Goal: Task Accomplishment & Management: Manage account settings

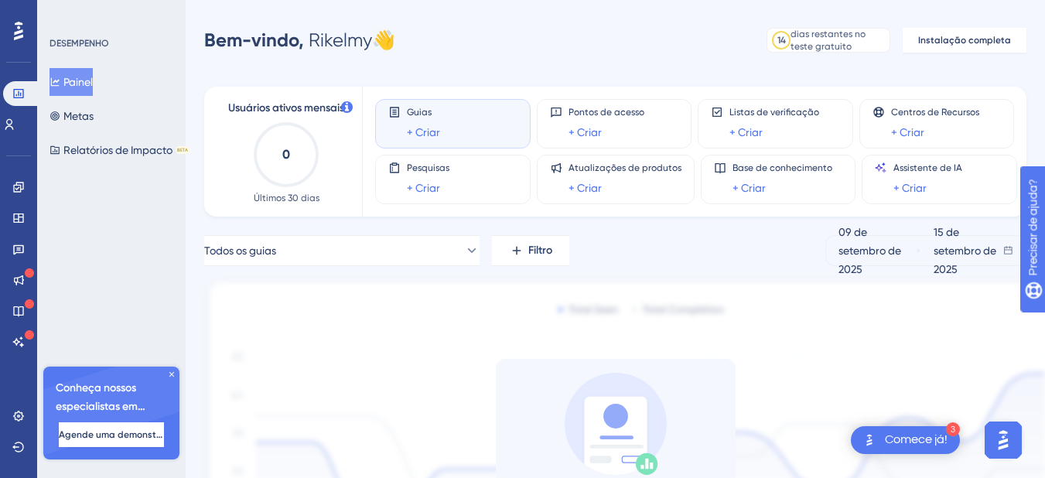
click at [172, 375] on icon at bounding box center [171, 374] width 9 height 9
click at [172, 373] on div "DESEMPENHO Painel Metas Relatórios de Impacto BETA Conheça nossos especialistas…" at bounding box center [111, 239] width 149 height 478
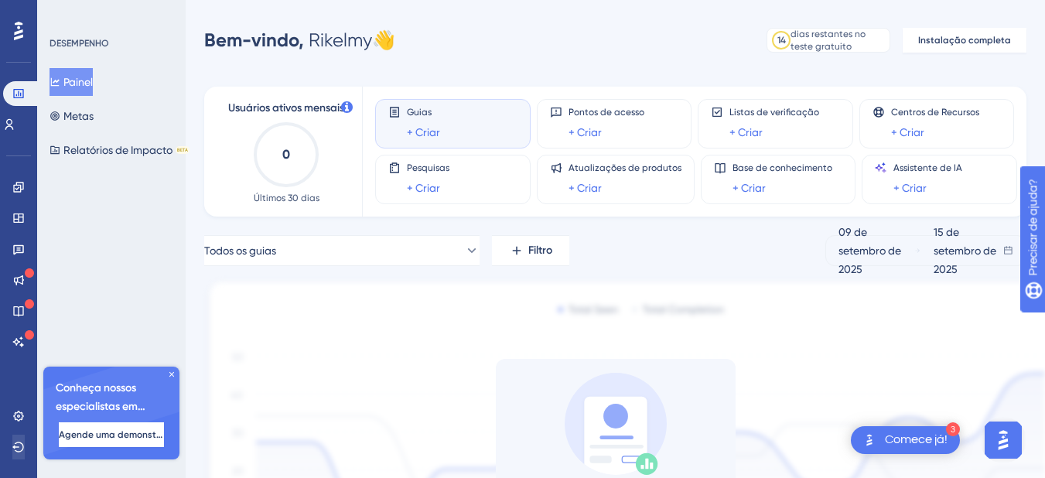
click at [172, 373] on div "DESEMPENHO Painel Metas Relatórios de Impacto BETA Conheça nossos especialistas…" at bounding box center [111, 239] width 149 height 478
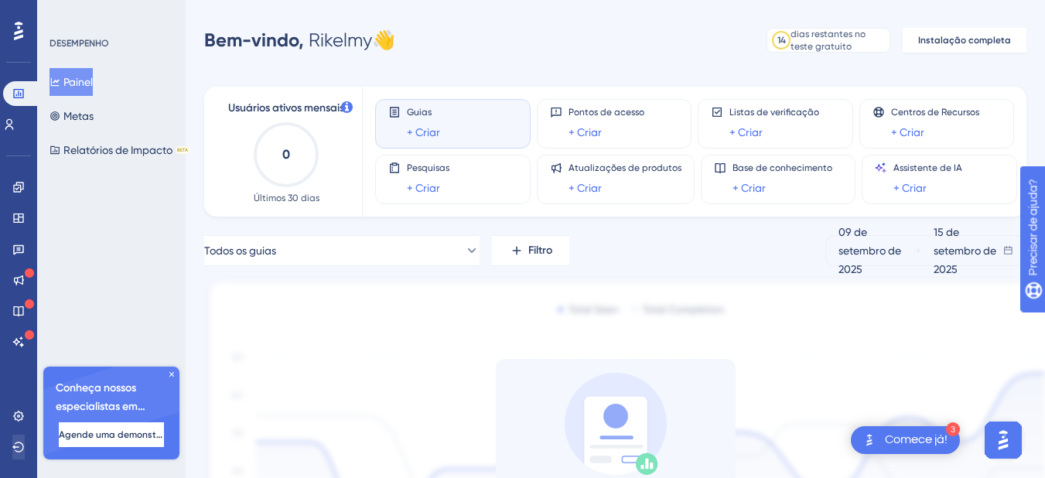
click at [172, 373] on div "DESEMPENHO Painel Metas Relatórios de Impacto BETA Conheça nossos especialistas…" at bounding box center [111, 239] width 149 height 478
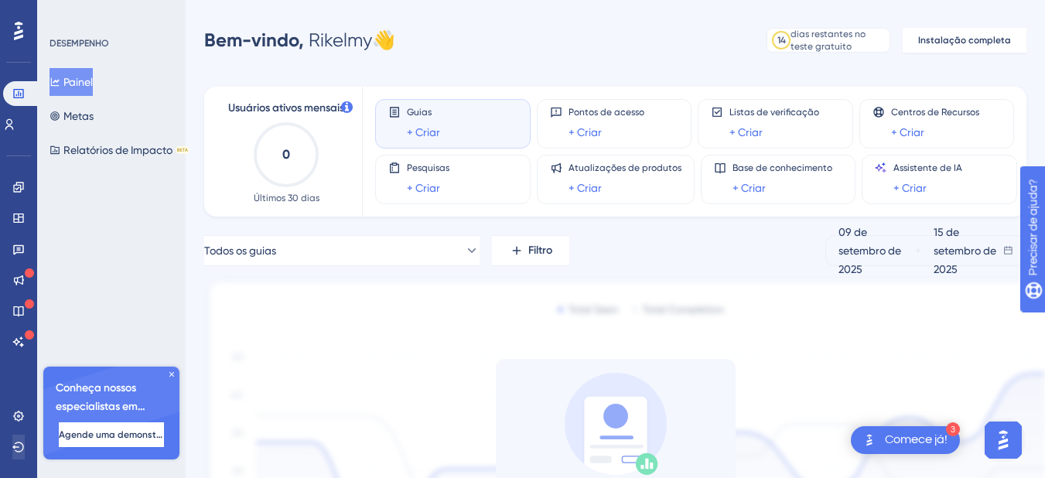
click at [172, 373] on div "DESEMPENHO Painel Metas Relatórios de Impacto BETA Conheça nossos especialistas…" at bounding box center [111, 239] width 149 height 478
click at [19, 446] on icon at bounding box center [18, 447] width 12 height 12
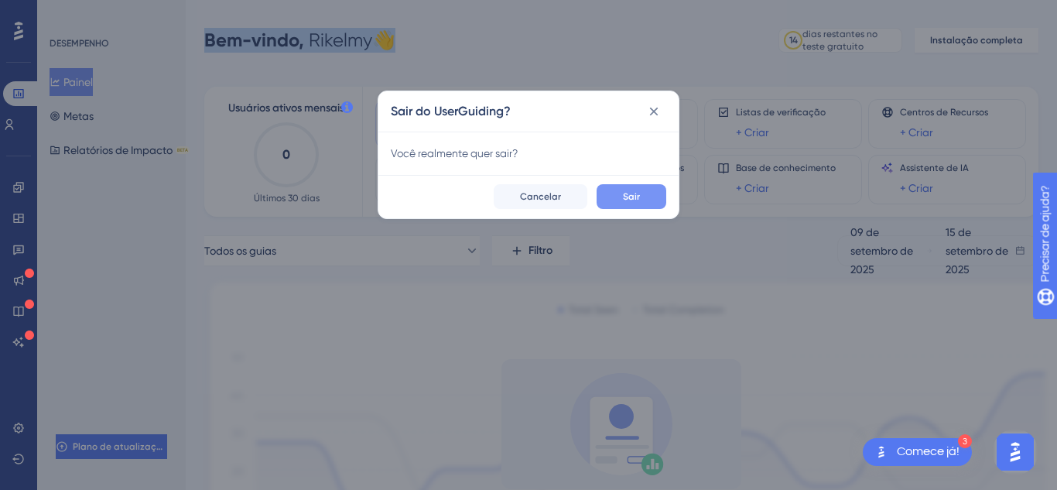
click at [633, 192] on font "Sair" at bounding box center [631, 196] width 17 height 11
